Goal: Information Seeking & Learning: Learn about a topic

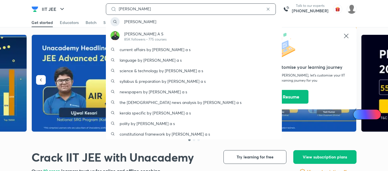
click at [135, 7] on input "akhil" at bounding box center [190, 9] width 149 height 5
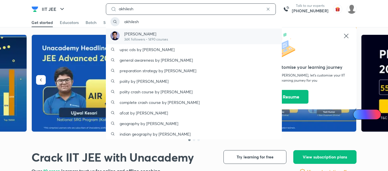
type input "akhilesh"
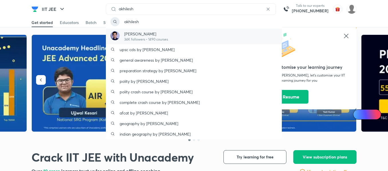
click at [139, 40] on p "34K followers • 1490 courses" at bounding box center [146, 39] width 44 height 5
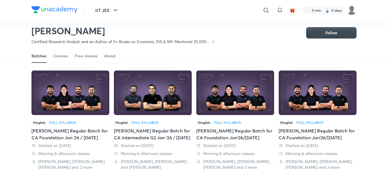
scroll to position [29, 0]
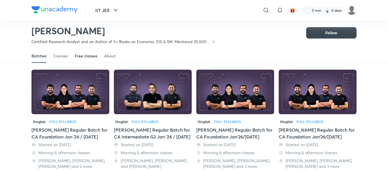
click at [90, 56] on div "Free classes" at bounding box center [86, 56] width 23 height 6
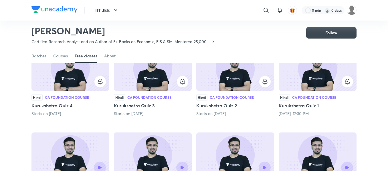
scroll to position [52, 0]
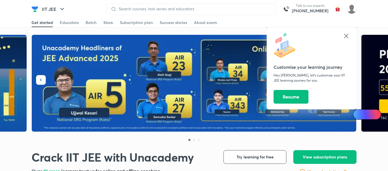
click at [345, 35] on icon at bounding box center [346, 36] width 7 height 7
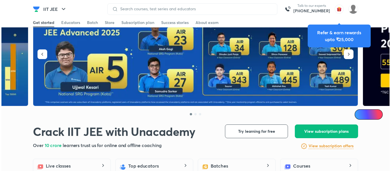
scroll to position [2, 0]
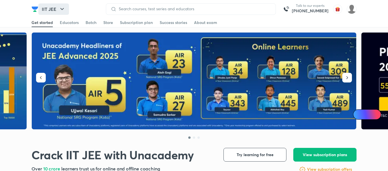
click at [53, 9] on button "IIT JEE" at bounding box center [53, 8] width 31 height 11
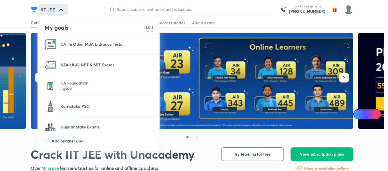
scroll to position [193, 0]
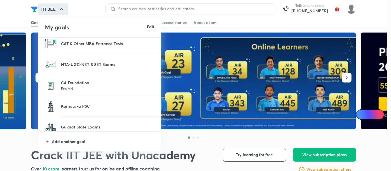
click at [74, 87] on p "Expired" at bounding box center [107, 89] width 93 height 6
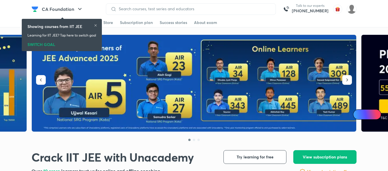
click at [97, 27] on icon at bounding box center [95, 25] width 3 height 3
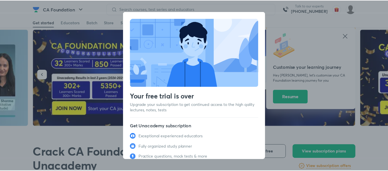
scroll to position [35, 0]
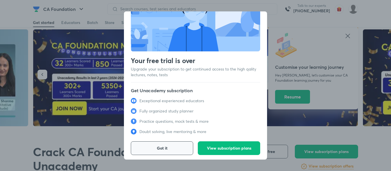
click at [167, 147] on button "Got it" at bounding box center [162, 149] width 62 height 14
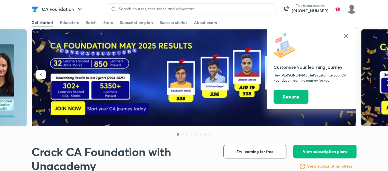
click at [344, 36] on icon at bounding box center [346, 36] width 7 height 7
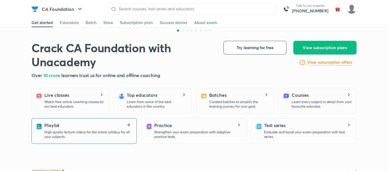
scroll to position [132, 0]
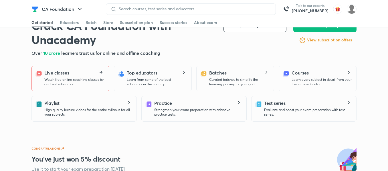
click at [76, 79] on p "Watch free online coaching classes by our best educators." at bounding box center [74, 82] width 60 height 9
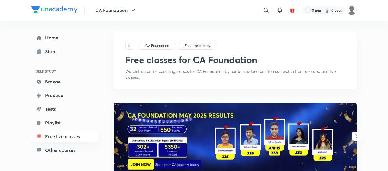
scroll to position [9, 0]
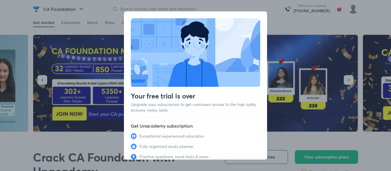
click at [76, 133] on div "Your free trial is over Upgrade your subscription to get continued access to th…" at bounding box center [195, 85] width 391 height 171
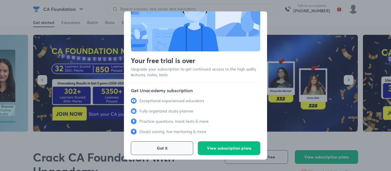
click at [177, 147] on button "Got it" at bounding box center [162, 149] width 62 height 14
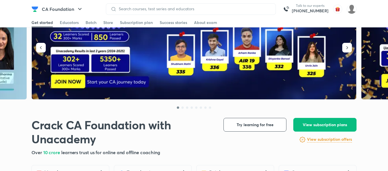
scroll to position [92, 0]
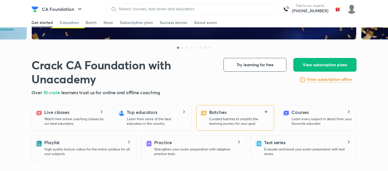
click at [206, 123] on div "Batches Curated batches to simplify the learning journey for your goal." at bounding box center [234, 117] width 69 height 17
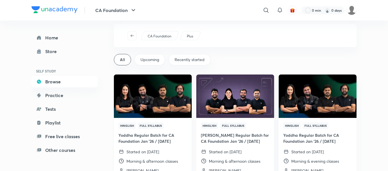
scroll to position [26, 0]
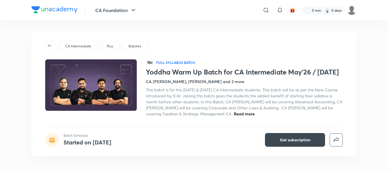
click at [84, 42] on div "CA Intermediate" at bounding box center [79, 45] width 42 height 9
click at [127, 48] on div "Batches" at bounding box center [135, 45] width 28 height 9
click at [128, 43] on div "Batches" at bounding box center [135, 45] width 28 height 9
click at [129, 44] on p "Batches" at bounding box center [135, 46] width 13 height 5
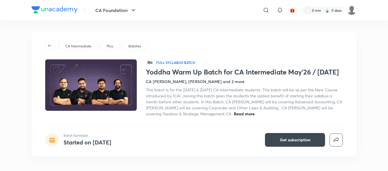
click at [129, 44] on p "Batches" at bounding box center [135, 46] width 13 height 5
click at [129, 45] on p "Batches" at bounding box center [135, 46] width 13 height 5
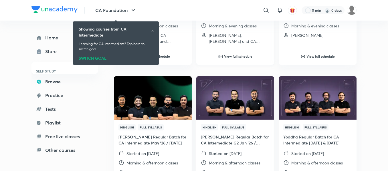
scroll to position [145, 0]
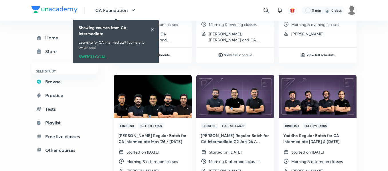
click at [172, 112] on img at bounding box center [152, 96] width 79 height 44
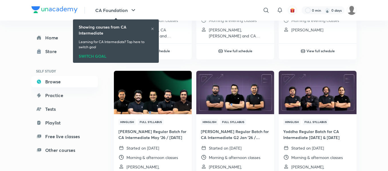
scroll to position [149, 0]
